Goal: Complete application form

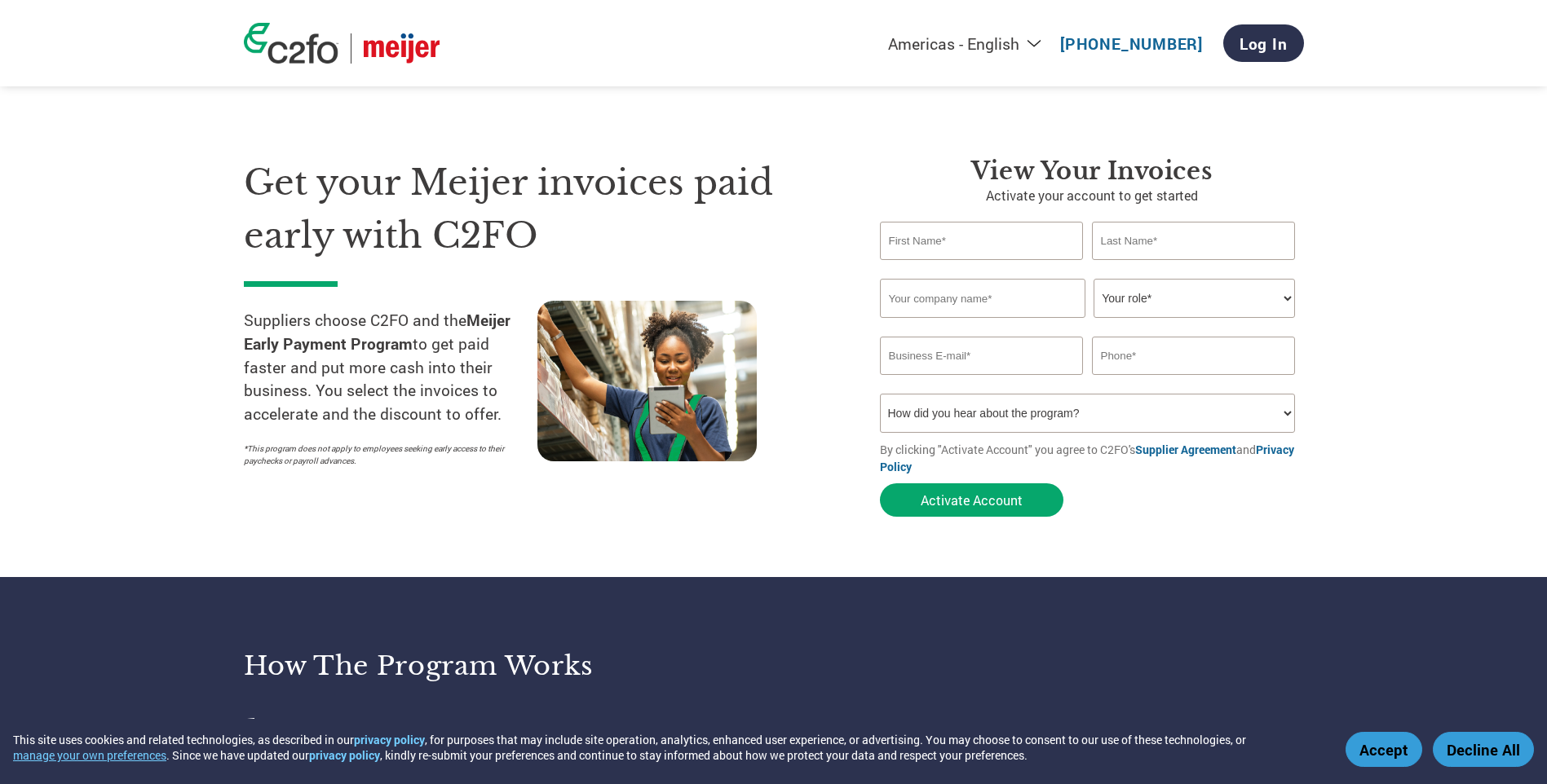
click at [1040, 248] on input "text" at bounding box center [981, 241] width 204 height 39
type input "[PERSON_NAME]"
type input "[PERSON_NAME] Packaging, Corp."
click at [1167, 304] on select "Your role* CFO Controller Credit Manager Finance Director Treasurer CEO Preside…" at bounding box center [1194, 298] width 202 height 39
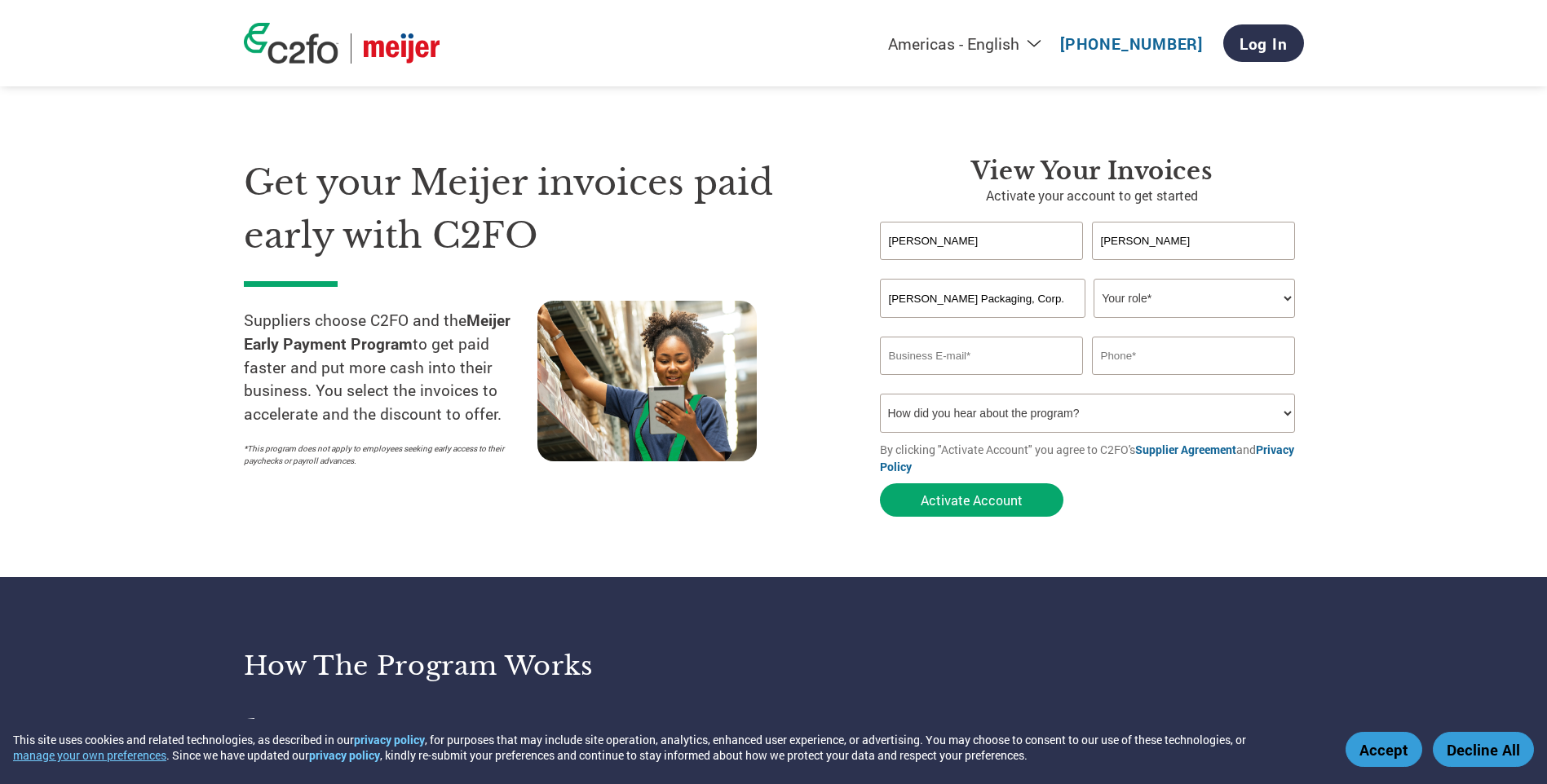
select select "CONTROLLER"
click at [1093, 279] on select "Your role* CFO Controller Credit Manager Finance Director Treasurer CEO Preside…" at bounding box center [1194, 298] width 202 height 39
click at [966, 368] on input "email" at bounding box center [981, 356] width 204 height 39
type input "s"
type input "[EMAIL_ADDRESS][DOMAIN_NAME]"
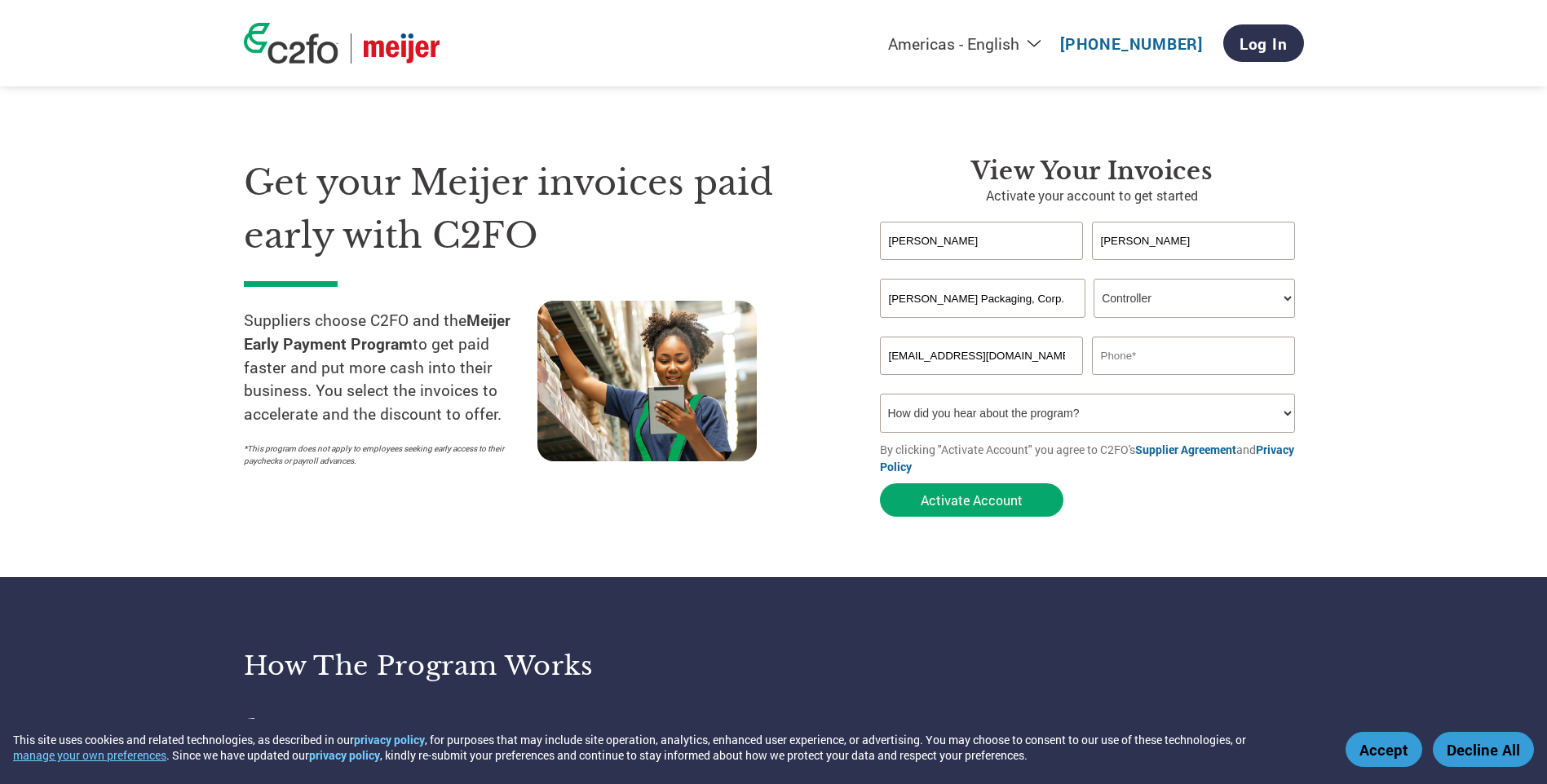
type input "7123239995"
click at [1089, 421] on select "How did you hear about the program? Received a letter Email Social Media Online…" at bounding box center [1087, 413] width 416 height 39
select select "Email"
click at [880, 394] on select "How did you hear about the program? Received a letter Email Social Media Online…" at bounding box center [1087, 413] width 416 height 39
click at [971, 498] on button "Activate Account" at bounding box center [971, 500] width 183 height 34
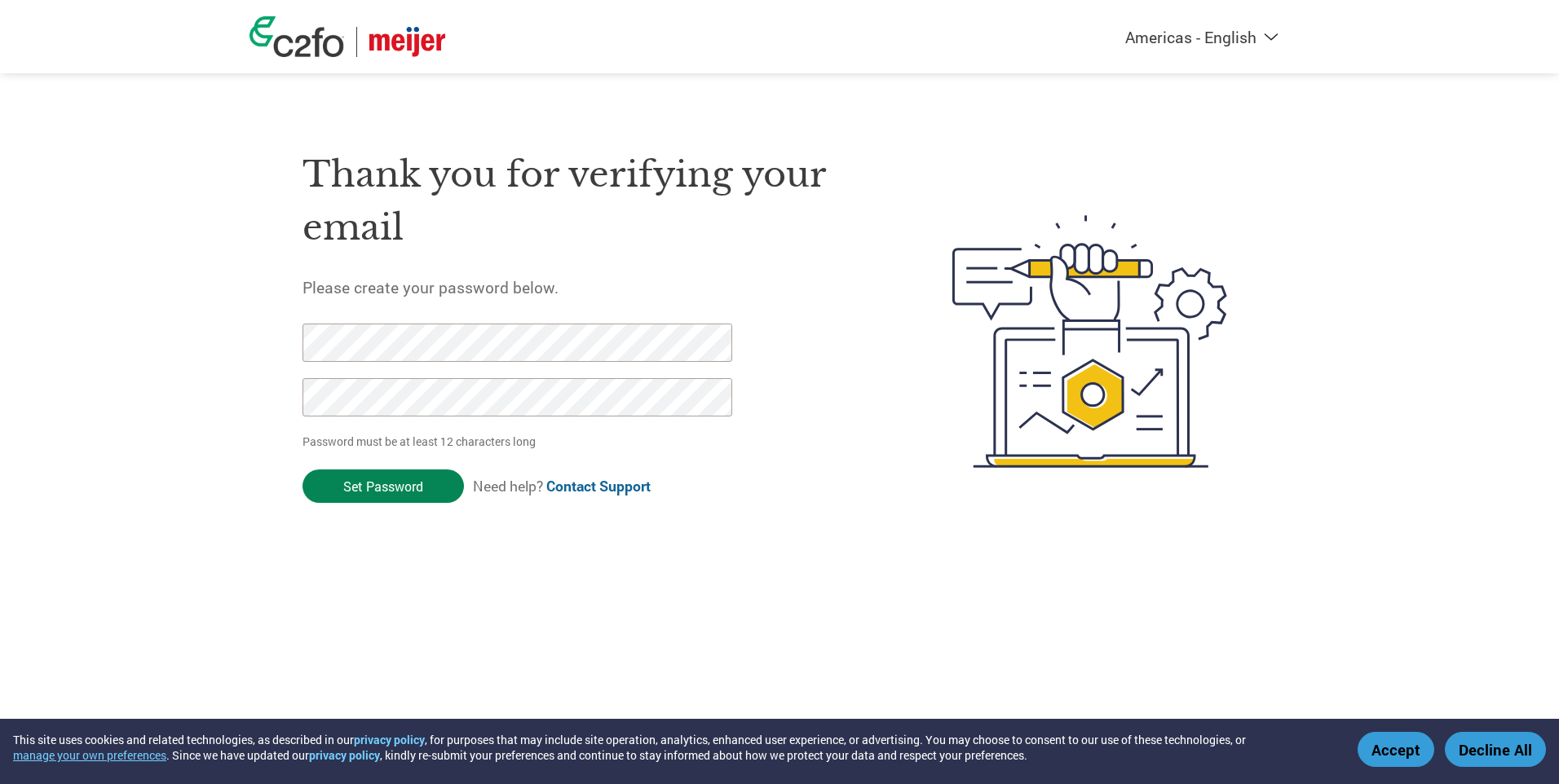
click at [392, 482] on input "Set Password" at bounding box center [383, 487] width 161 height 34
